Goal: Transaction & Acquisition: Purchase product/service

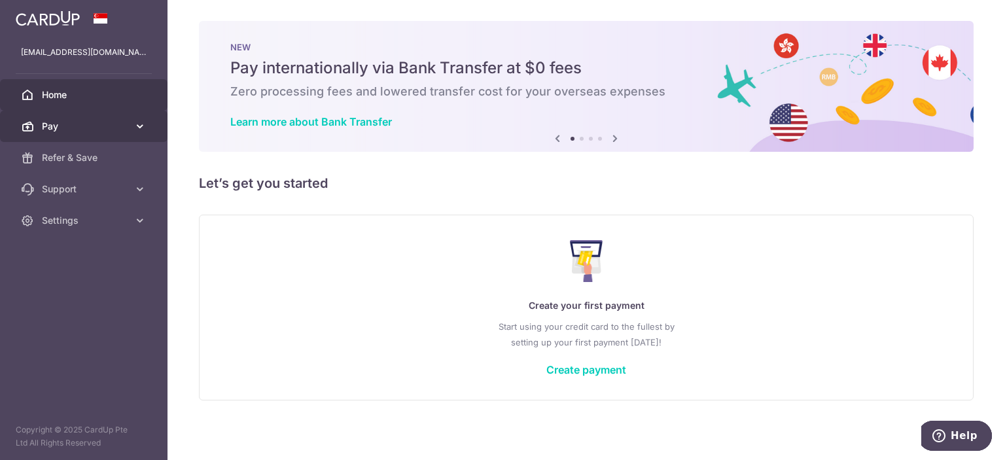
click at [81, 125] on span "Pay" at bounding box center [85, 126] width 86 height 13
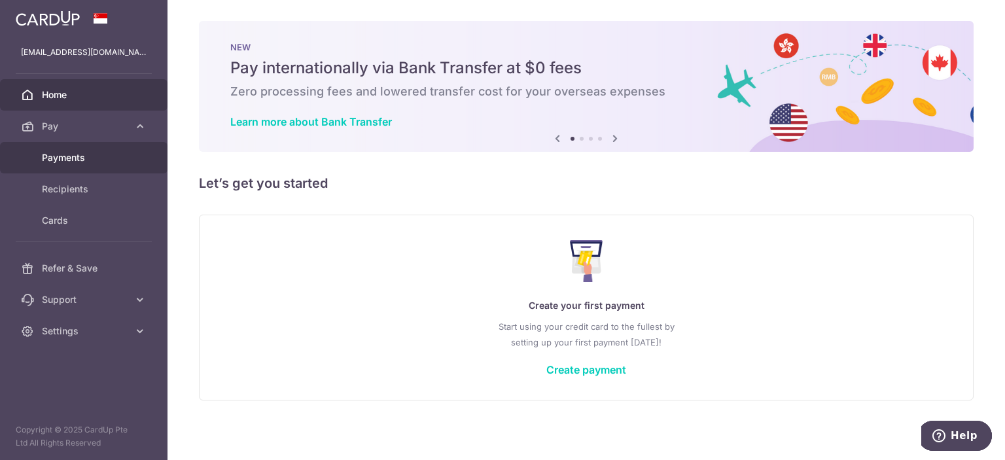
click at [76, 156] on span "Payments" at bounding box center [85, 157] width 86 height 13
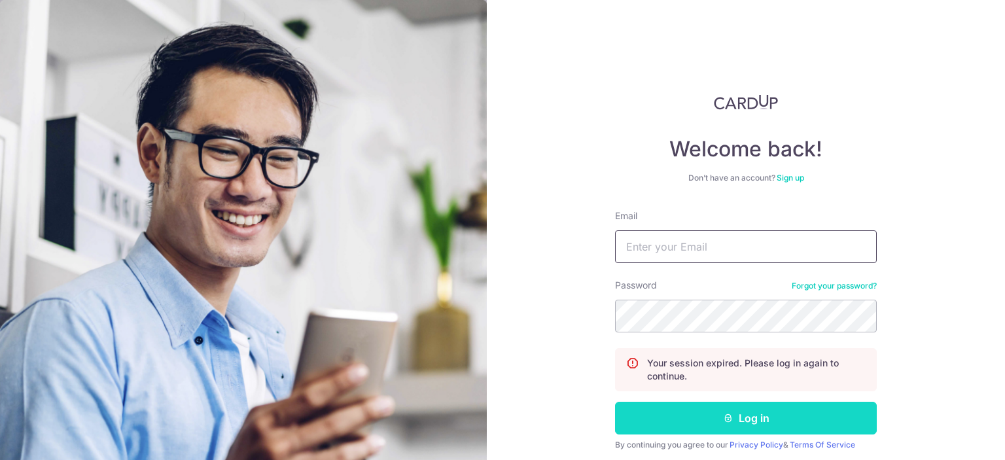
type input "[EMAIL_ADDRESS][DOMAIN_NAME]"
click at [761, 412] on button "Log in" at bounding box center [746, 418] width 262 height 33
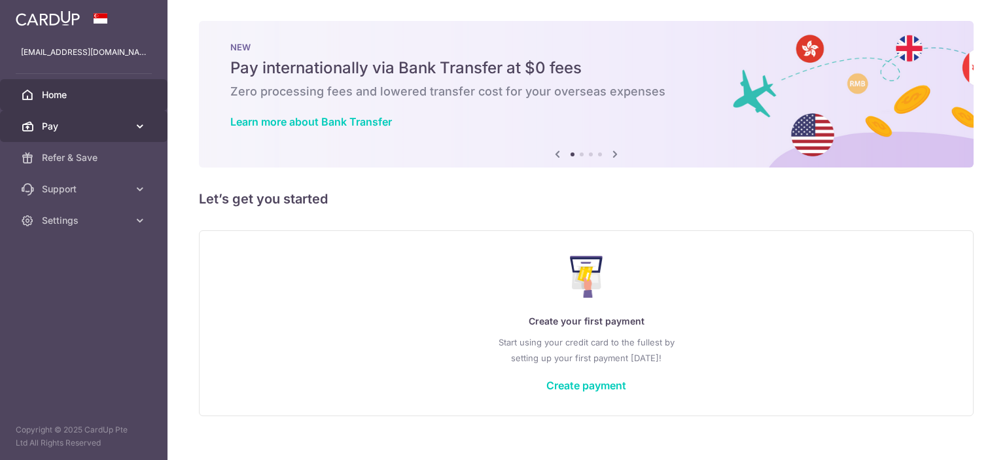
click at [132, 118] on link "Pay" at bounding box center [84, 126] width 168 height 31
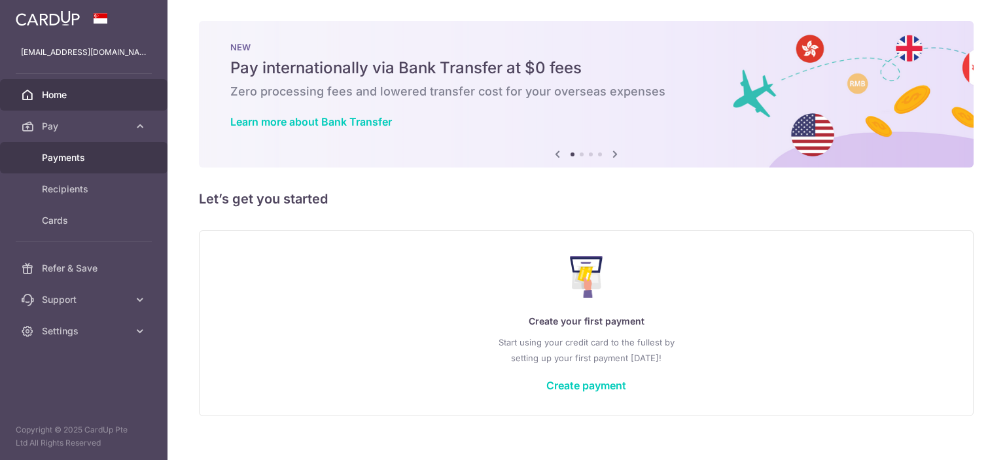
click at [75, 154] on span "Payments" at bounding box center [85, 157] width 86 height 13
